Goal: Task Accomplishment & Management: Manage account settings

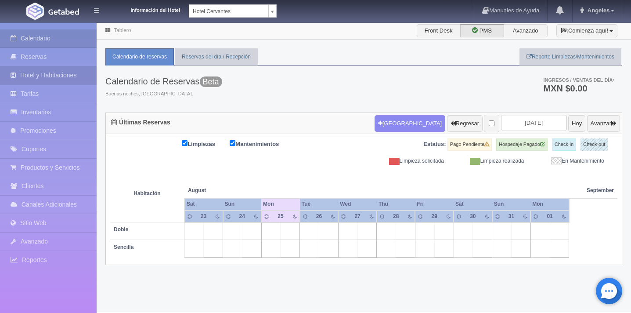
click at [50, 76] on link "Hotel y Habitaciones" at bounding box center [48, 75] width 97 height 18
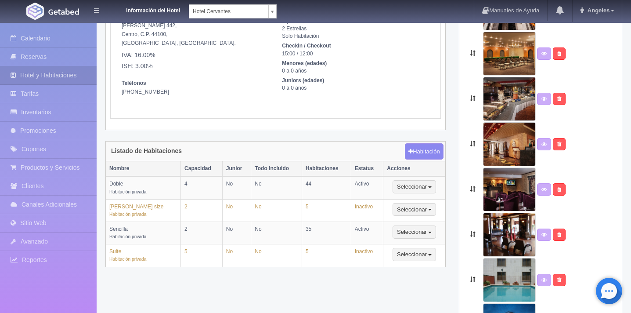
scroll to position [93, 0]
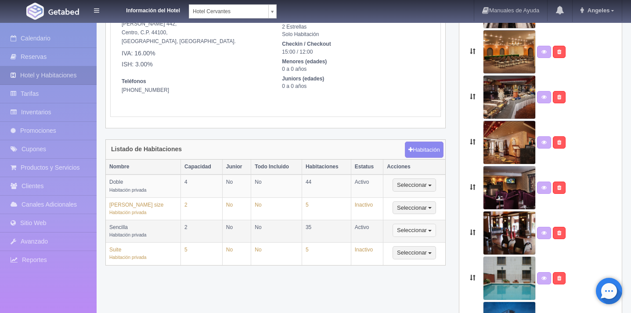
click at [428, 231] on button "Seleccionar" at bounding box center [414, 230] width 43 height 13
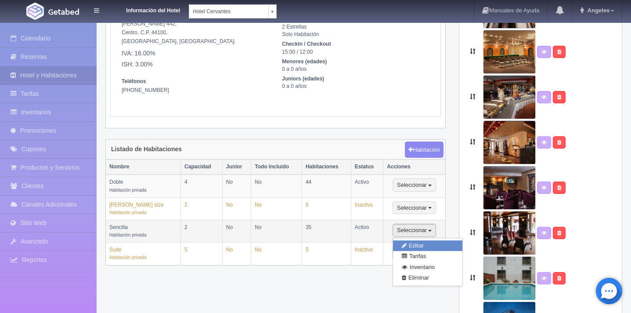
click at [419, 244] on link "Editar" at bounding box center [427, 245] width 69 height 11
type input "Sencilla"
type textarea "Calidez, confort y luminosidad, describen cada una de estas habitaciones junto …"
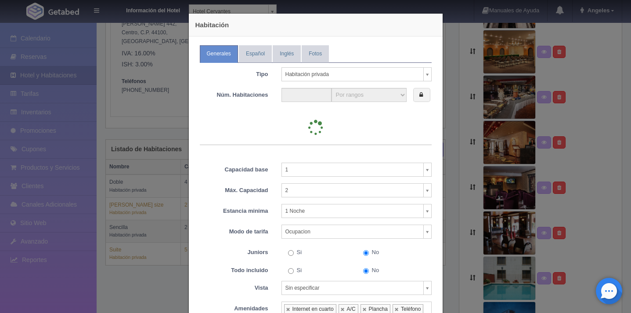
type input "35"
select select "35"
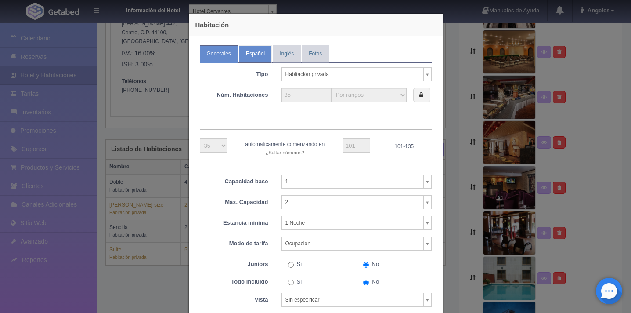
click at [257, 57] on link "Español" at bounding box center [255, 53] width 33 height 17
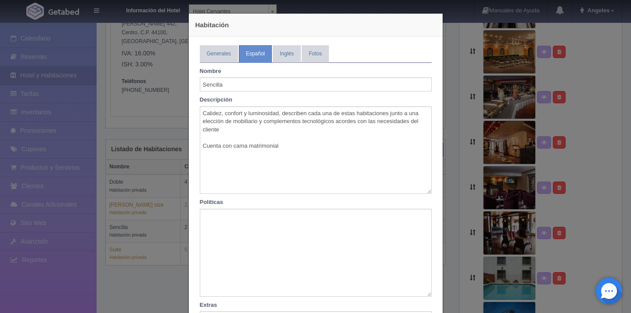
click at [458, 66] on div "Habitación Generales Español Inglés Fotos Tipo Habitación privada Habitación pr…" at bounding box center [315, 156] width 631 height 313
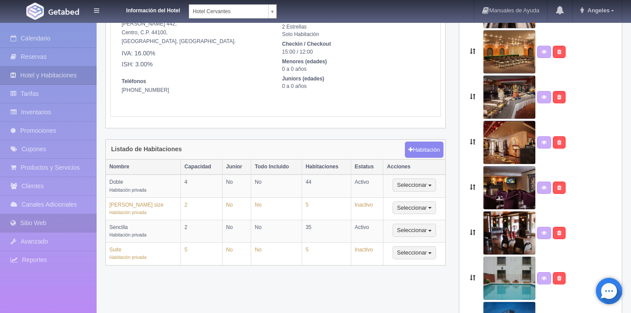
click at [51, 226] on link "Sitio Web" at bounding box center [48, 223] width 97 height 18
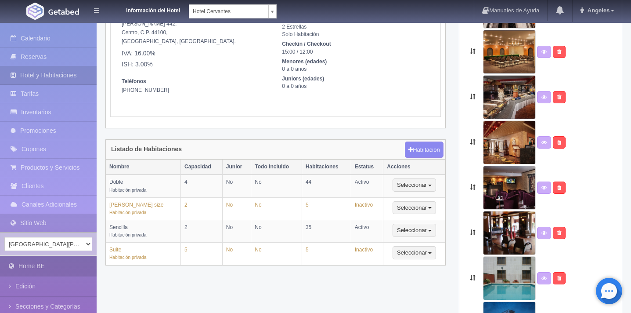
click at [32, 268] on link "Home BE" at bounding box center [48, 266] width 97 height 20
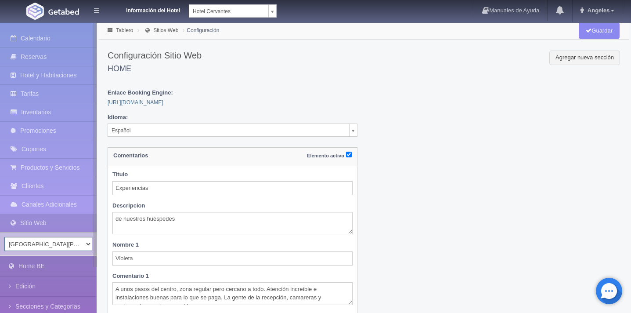
click at [84, 242] on select "Hotel San Francisco Plaza Hotel Universo Hotel Latino Hotel Cervantes" at bounding box center [48, 244] width 88 height 14
select select "343"
click at [4, 237] on select "Hotel San Francisco Plaza Hotel Universo Hotel Latino Hotel Cervantes" at bounding box center [48, 244] width 88 height 14
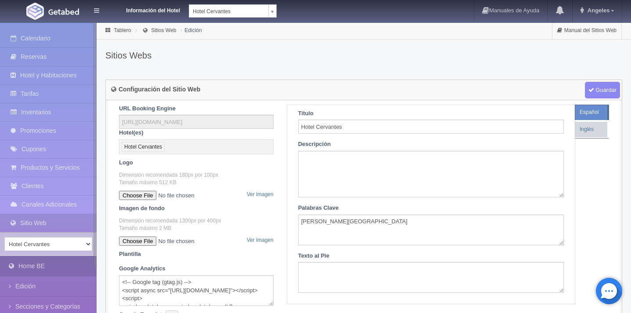
click at [51, 267] on link "Home BE" at bounding box center [48, 266] width 97 height 20
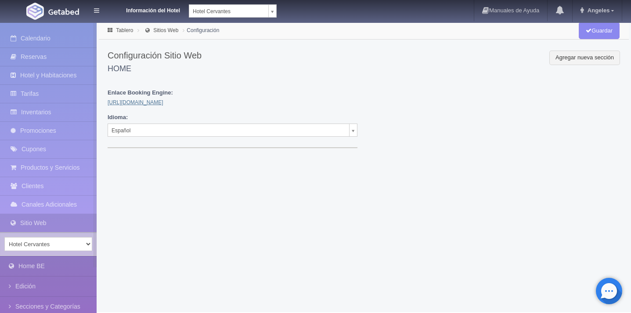
click at [158, 102] on link "[URL][DOMAIN_NAME]" at bounding box center [136, 102] width 56 height 6
click at [48, 92] on link "Tarifas" at bounding box center [48, 94] width 97 height 18
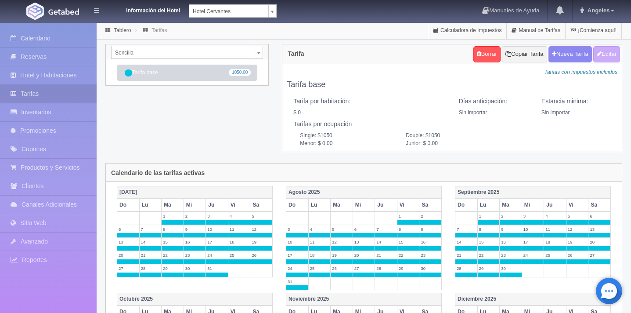
click at [260, 50] on body "Información del Hotel Hotel Cervantes HOTEL SAN FRANCISCO PLAZA HOTEL UNIVERSO …" at bounding box center [315, 279] width 631 height 515
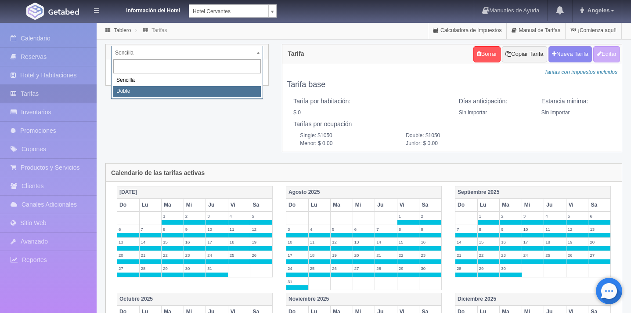
select select "2257"
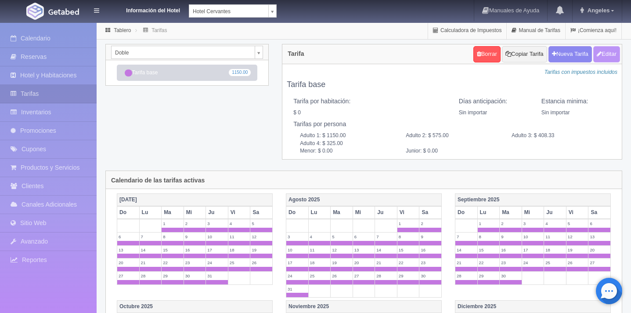
click at [612, 51] on button "Editar" at bounding box center [606, 54] width 27 height 16
type input "Tarifa base"
select select "0"
type input "0"
checkbox input "false"
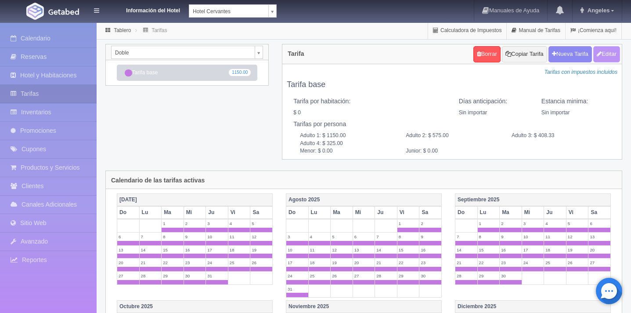
type input "1150.00"
type input "575.00"
type input "408.33"
type input "325.00"
type input "0.00"
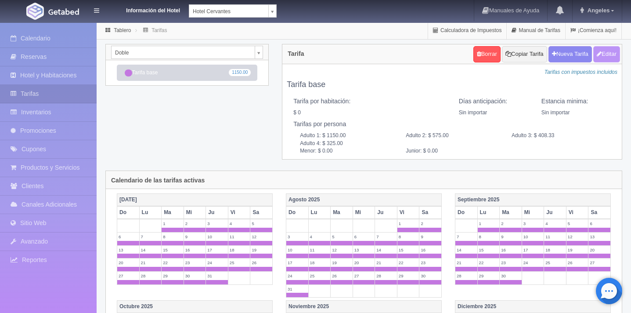
type input "0.00"
checkbox input "true"
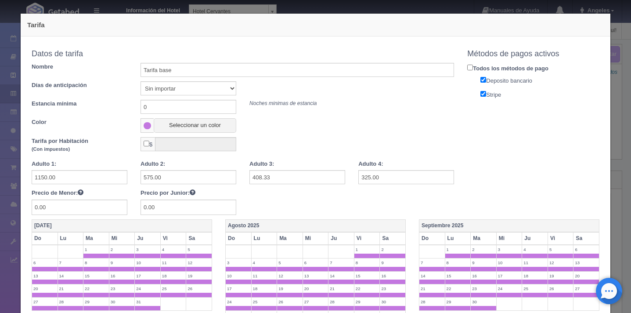
click at [617, 78] on div "Tarifa Copiar tarifa a la habitación Doble Sencilla Doble Datos de tarifa Nombr…" at bounding box center [315, 156] width 631 height 313
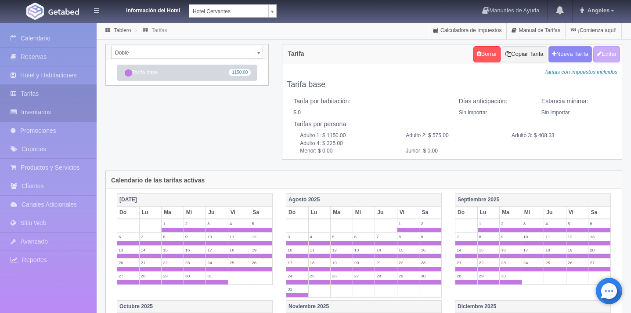
click at [61, 111] on link "Inventarios" at bounding box center [48, 112] width 97 height 18
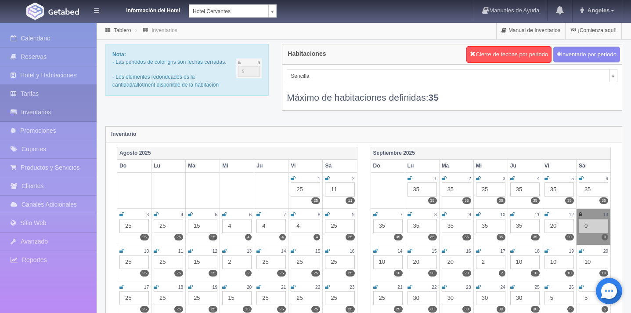
click at [39, 93] on link "Tarifas" at bounding box center [48, 94] width 97 height 18
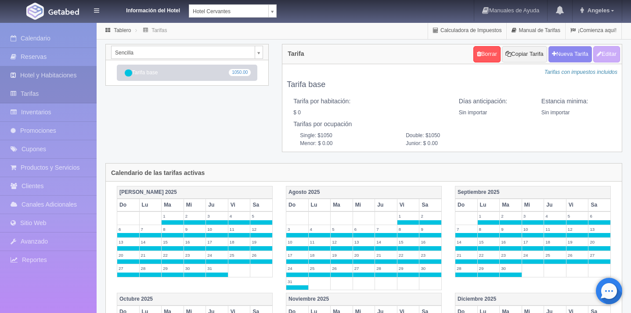
click at [73, 73] on link "Hotel y Habitaciones" at bounding box center [48, 75] width 97 height 18
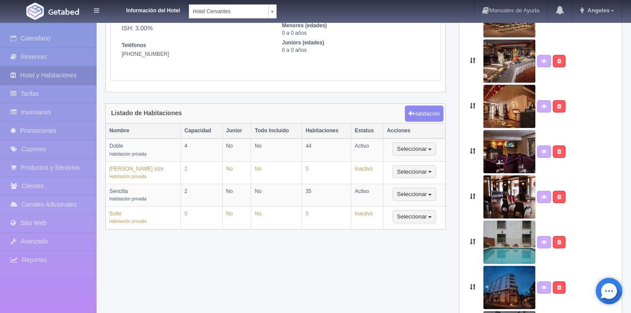
scroll to position [159, 0]
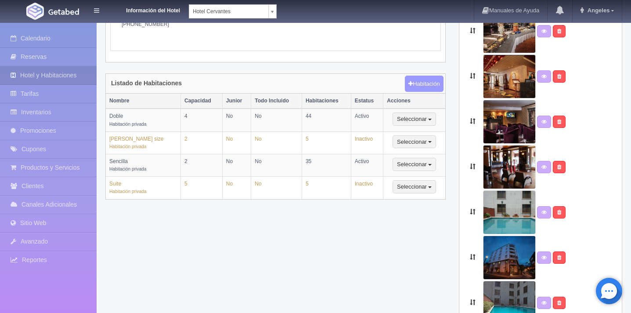
click at [427, 88] on button "Habitación" at bounding box center [424, 84] width 38 height 17
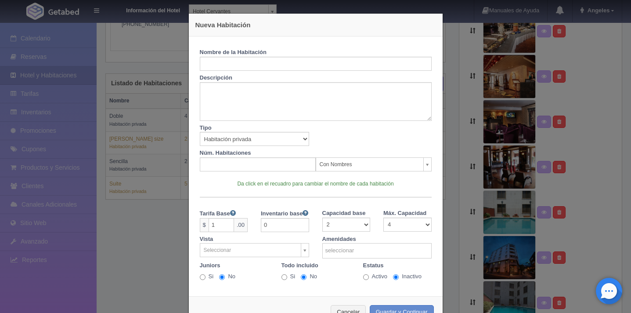
click at [461, 108] on div "Nueva Habitación Nombre de la Habitación Descripción Tipo Habitación privada Ha…" at bounding box center [315, 156] width 631 height 313
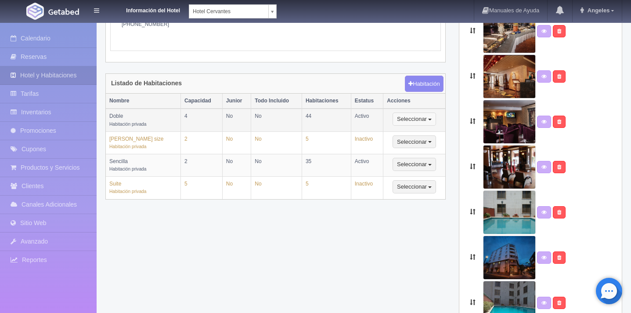
click at [430, 120] on button "Seleccionar" at bounding box center [414, 118] width 43 height 13
click at [428, 133] on link "Editar" at bounding box center [427, 134] width 69 height 11
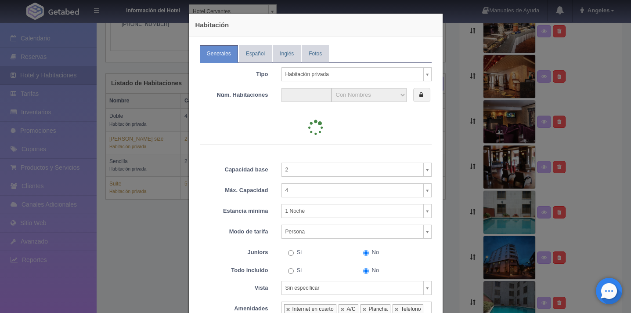
type input "44"
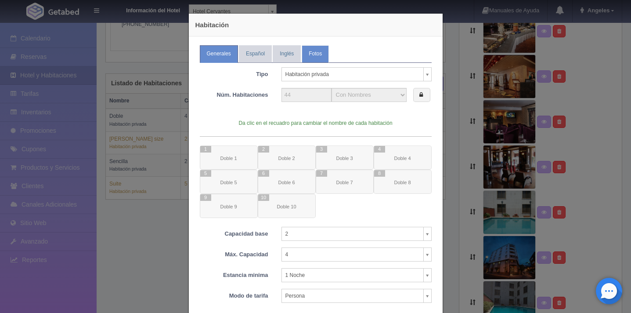
click at [310, 59] on link "Fotos" at bounding box center [315, 53] width 27 height 17
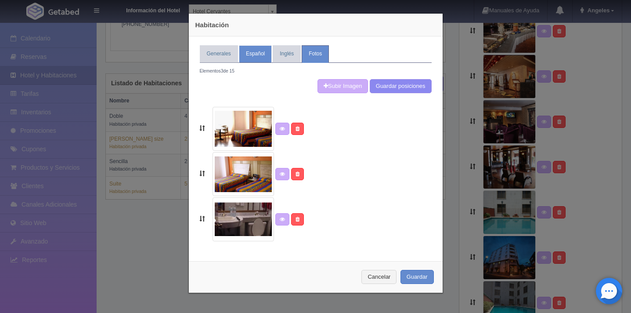
click at [253, 58] on link "Español" at bounding box center [255, 53] width 33 height 17
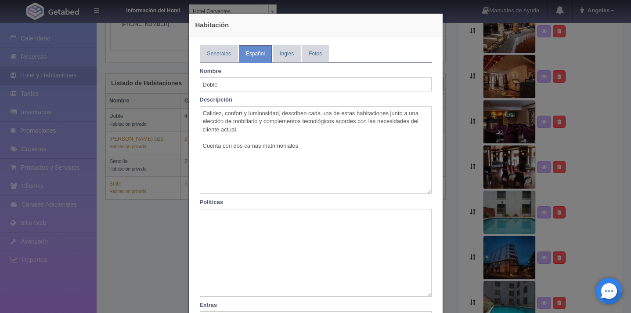
click at [462, 115] on div "Habitación Generales Español Inglés Fotos Tipo Habitación privada Habitación pr…" at bounding box center [315, 156] width 631 height 313
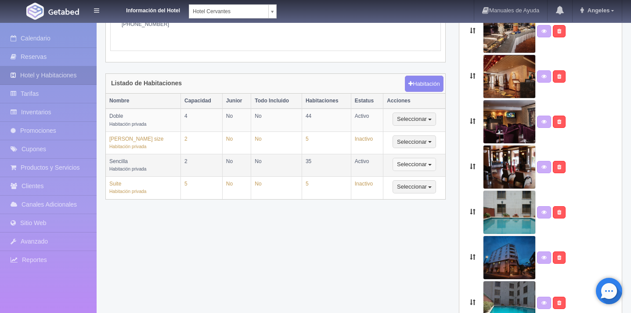
click at [429, 167] on button "Seleccionar" at bounding box center [414, 164] width 43 height 13
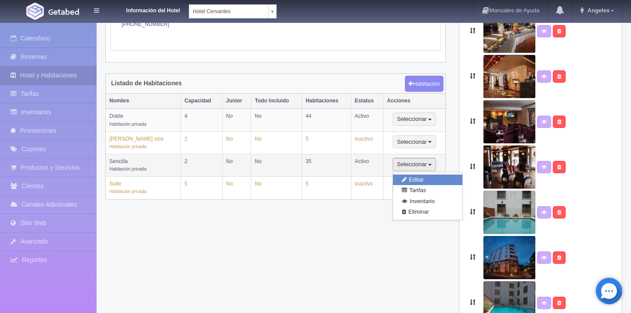
click at [426, 177] on link "Editar" at bounding box center [427, 179] width 69 height 11
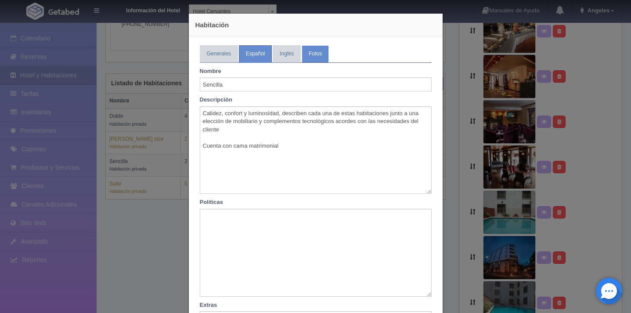
click at [315, 56] on link "Fotos" at bounding box center [315, 53] width 27 height 17
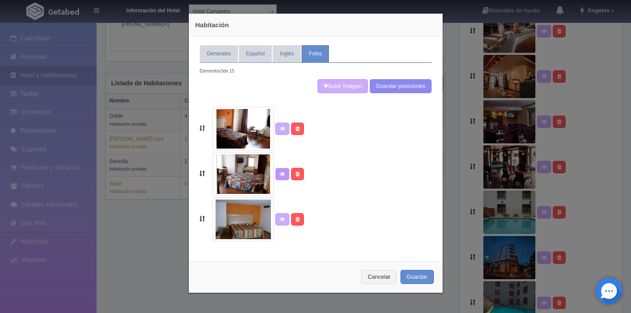
click at [280, 173] on icon at bounding box center [282, 173] width 5 height 5
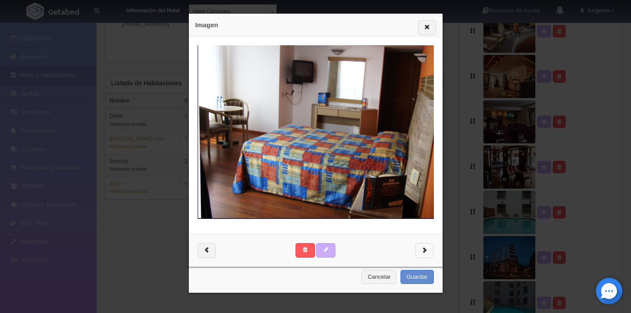
click at [429, 252] on button "button" at bounding box center [424, 250] width 18 height 15
click at [425, 248] on span "button" at bounding box center [425, 249] width 6 height 6
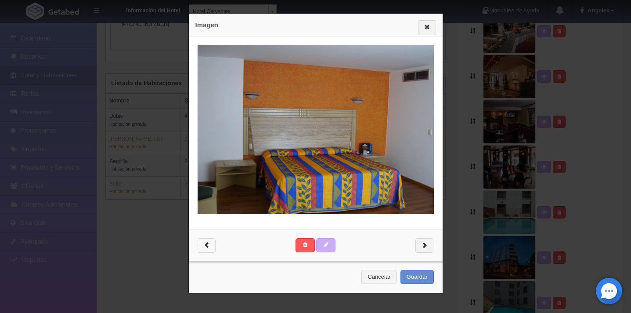
click at [206, 245] on span "button" at bounding box center [207, 245] width 6 height 6
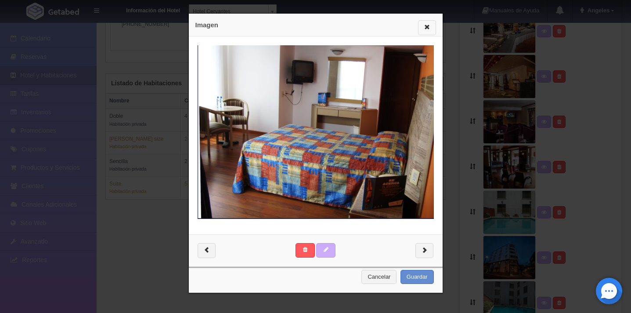
click at [431, 25] on button "button" at bounding box center [427, 27] width 18 height 15
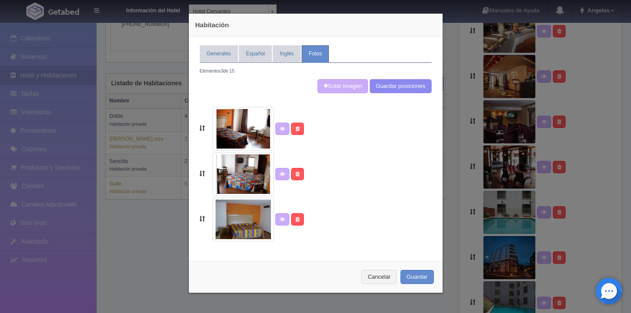
click at [450, 144] on div "Habitación Generales Español Inglés Fotos Tipo Habitación privada Habitación pr…" at bounding box center [315, 156] width 631 height 313
